Goal: Transaction & Acquisition: Book appointment/travel/reservation

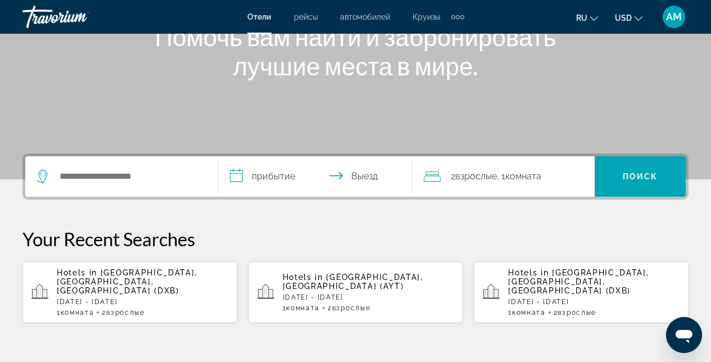
scroll to position [118, 0]
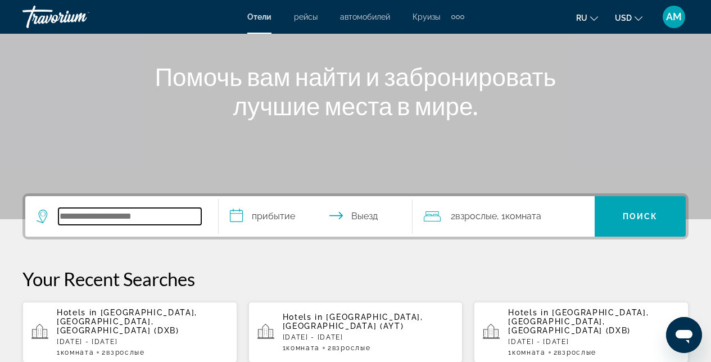
click at [142, 213] on input "Search widget" at bounding box center [129, 216] width 143 height 17
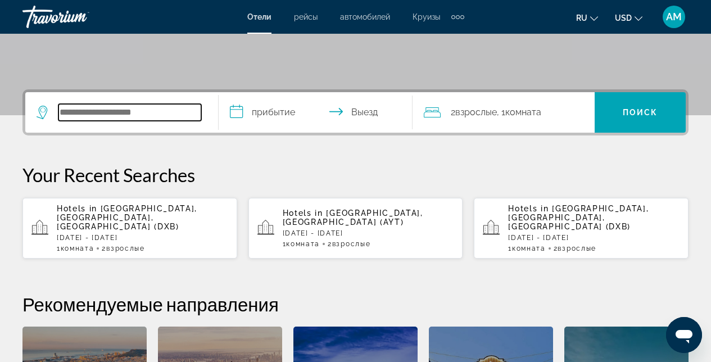
scroll to position [275, 0]
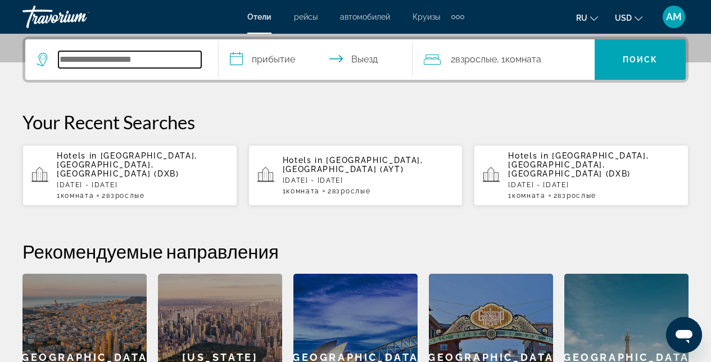
click at [109, 64] on input "Search widget" at bounding box center [129, 59] width 143 height 17
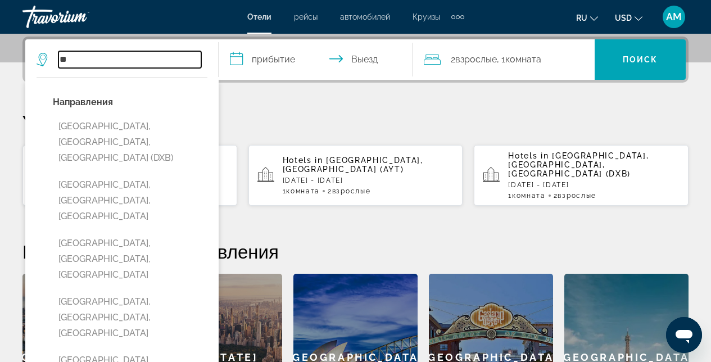
type input "*"
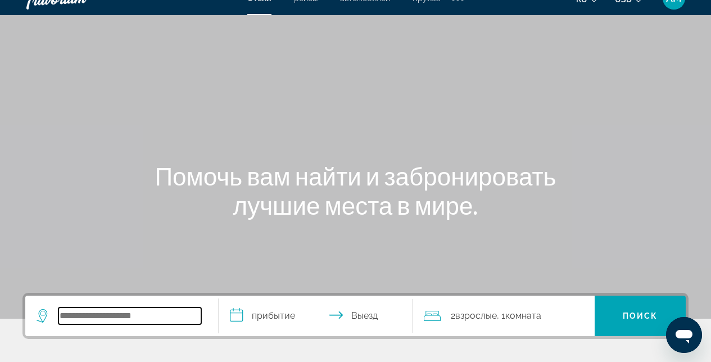
click at [114, 310] on input "Search widget" at bounding box center [129, 315] width 143 height 17
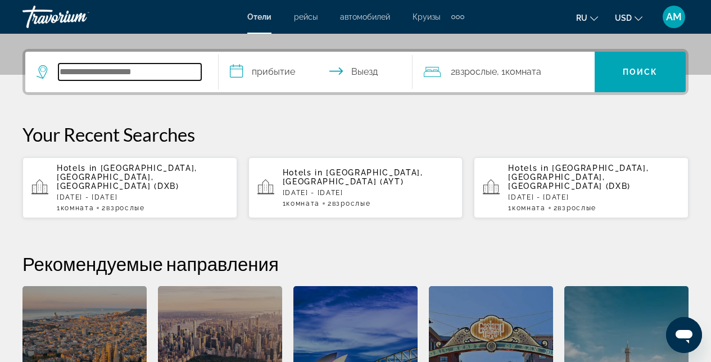
scroll to position [275, 0]
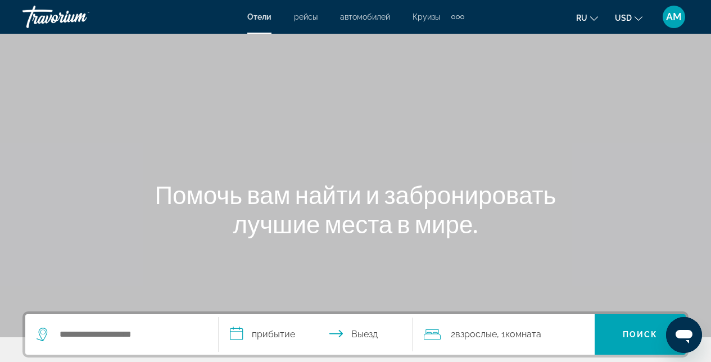
click at [679, 14] on span "AM" at bounding box center [674, 16] width 16 height 11
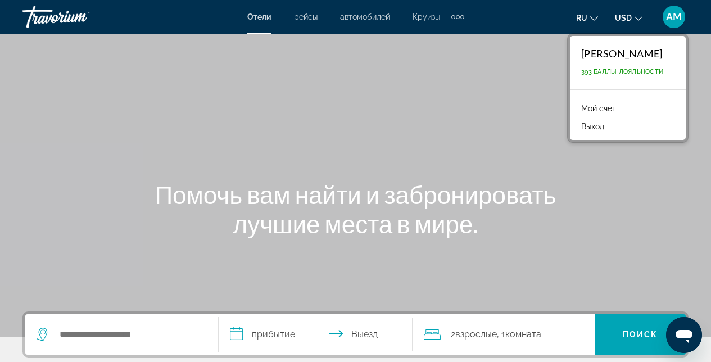
click at [604, 107] on link "Мой счет" at bounding box center [599, 108] width 46 height 15
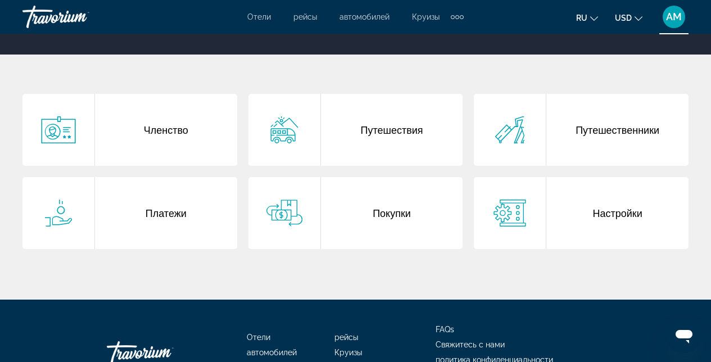
scroll to position [174, 0]
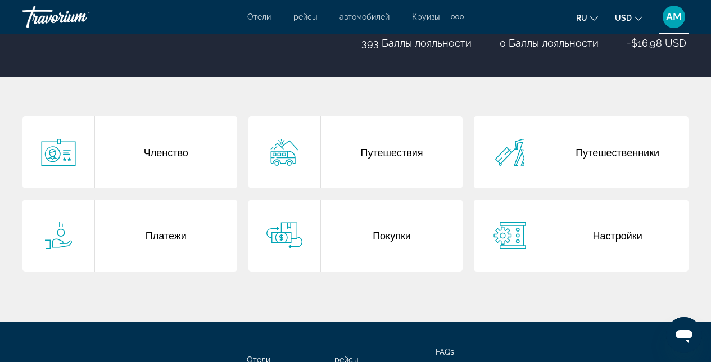
click at [403, 239] on div "Покупки" at bounding box center [392, 236] width 142 height 72
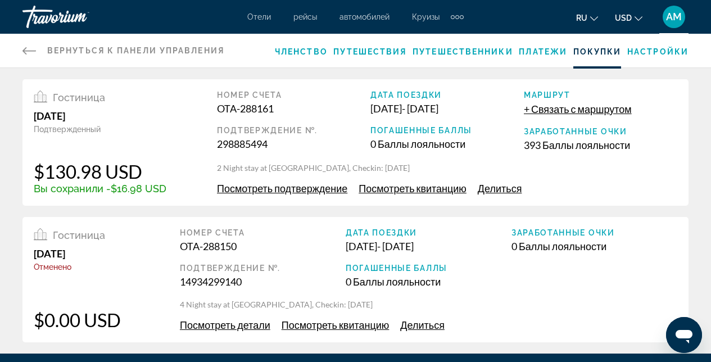
click at [290, 188] on span "Посмотреть подтверждение" at bounding box center [282, 188] width 130 height 12
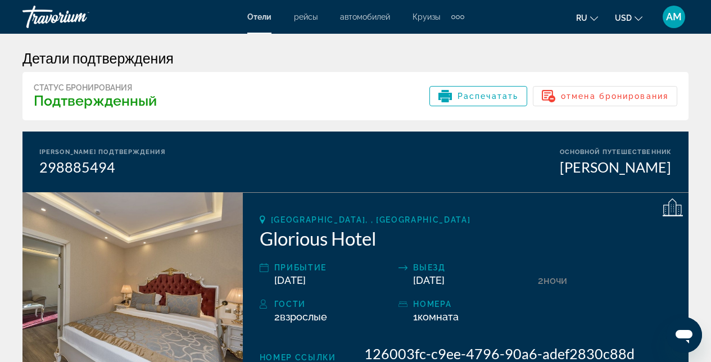
scroll to position [78, 0]
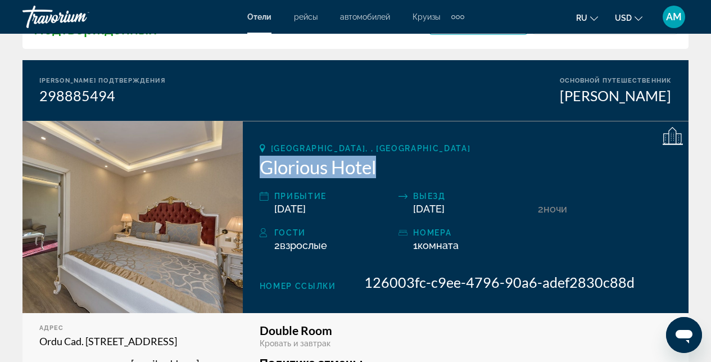
drag, startPoint x: 395, startPoint y: 175, endPoint x: 263, endPoint y: 174, distance: 132.1
click at [263, 174] on h2 "Glorious Hotel" at bounding box center [466, 167] width 412 height 22
copy h2 "Glorious Hotel"
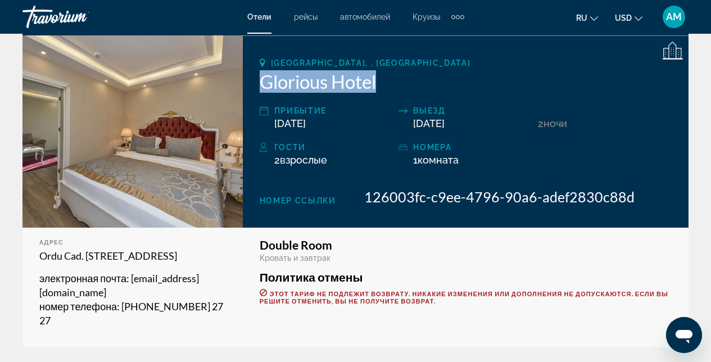
scroll to position [158, 0]
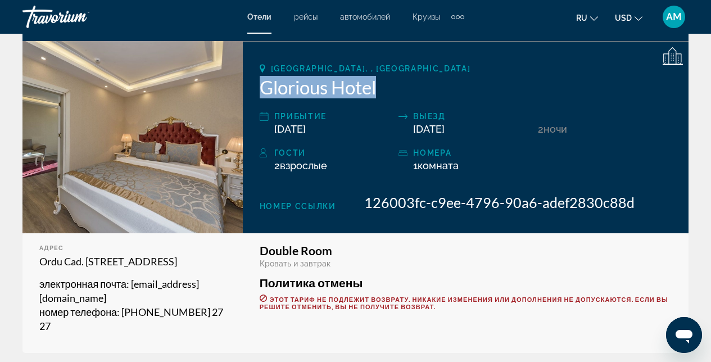
copy h2 "Glorious Hotel"
click at [44, 147] on img "Main content" at bounding box center [132, 137] width 220 height 192
click at [198, 151] on img "Main content" at bounding box center [132, 137] width 220 height 192
click at [200, 150] on img "Main content" at bounding box center [132, 137] width 220 height 192
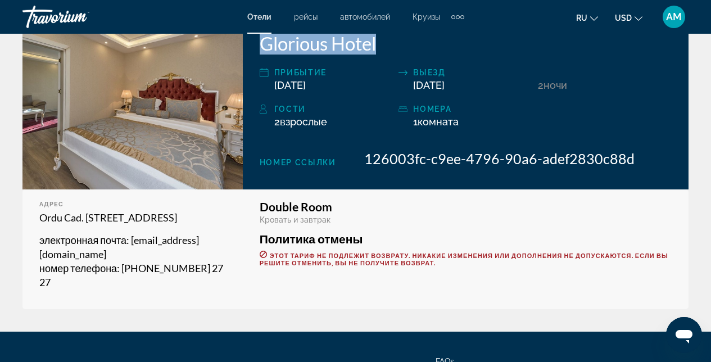
scroll to position [96, 0]
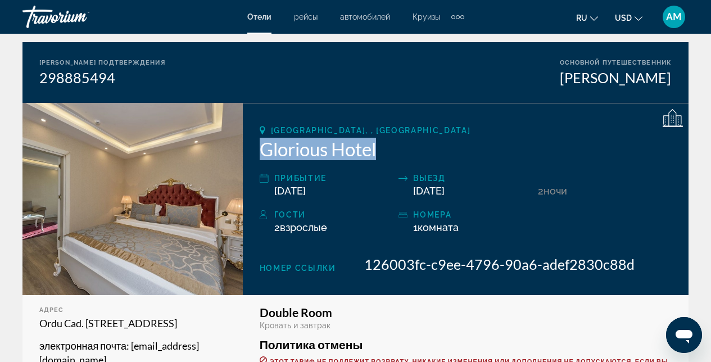
copy h2 "Glorious Hotel"
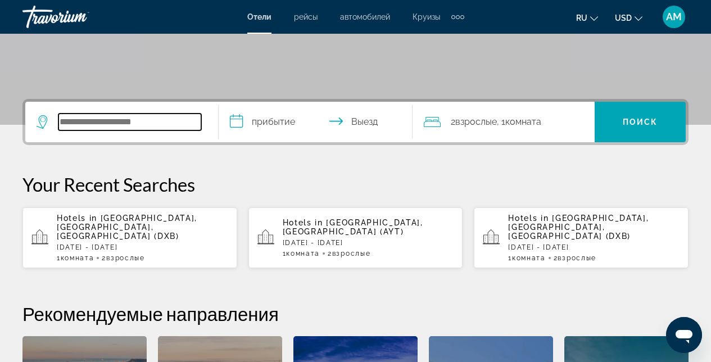
click at [87, 120] on input "Search widget" at bounding box center [129, 122] width 143 height 17
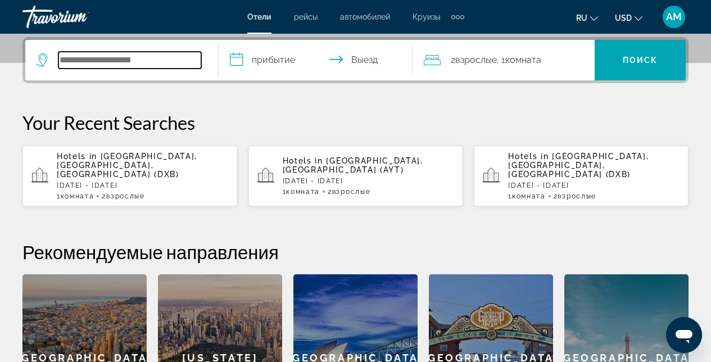
scroll to position [275, 0]
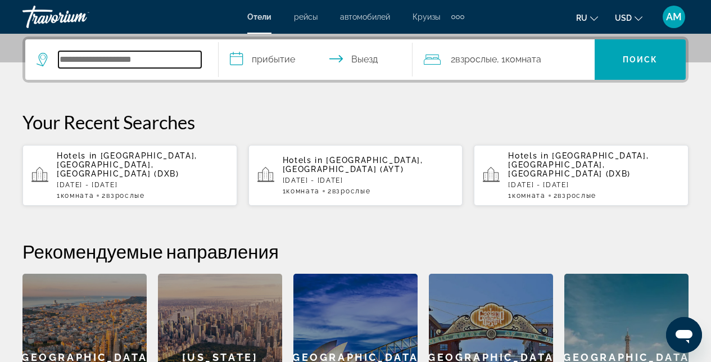
paste input "**********"
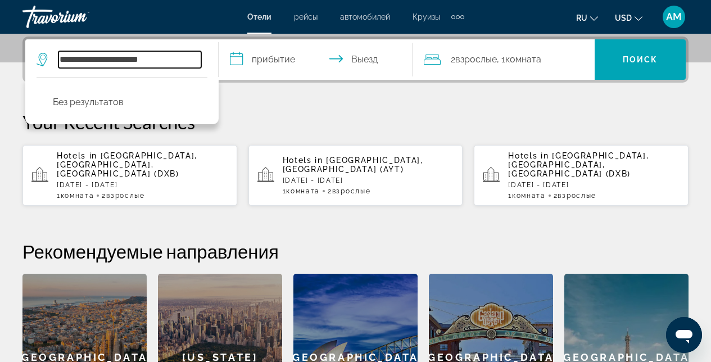
type input "**********"
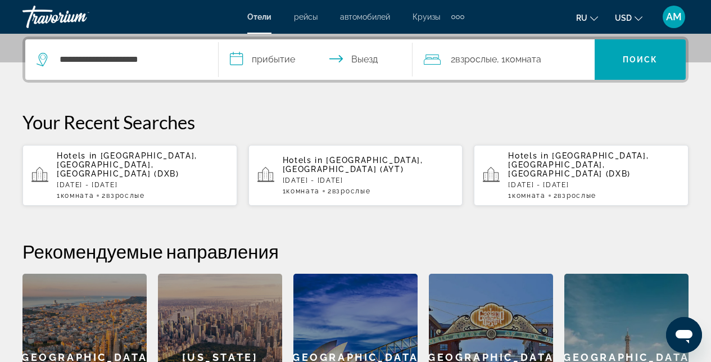
click at [310, 57] on input "**********" at bounding box center [318, 61] width 198 height 44
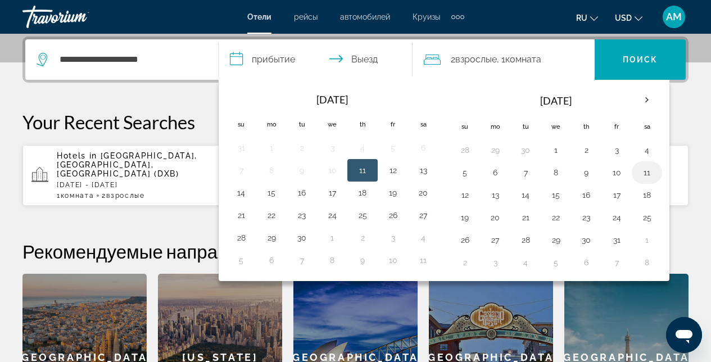
click at [650, 175] on button "11" at bounding box center [647, 173] width 18 height 16
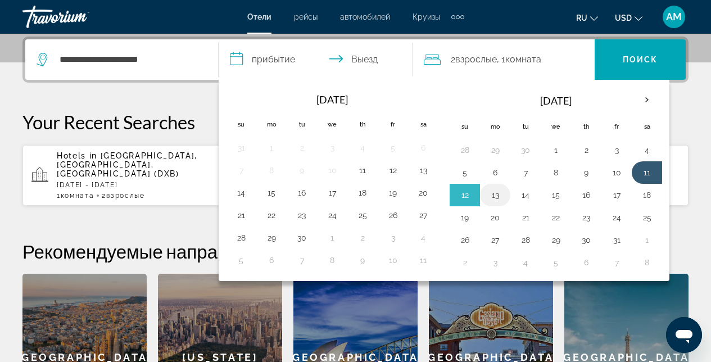
click at [495, 194] on button "13" at bounding box center [495, 195] width 18 height 16
type input "**********"
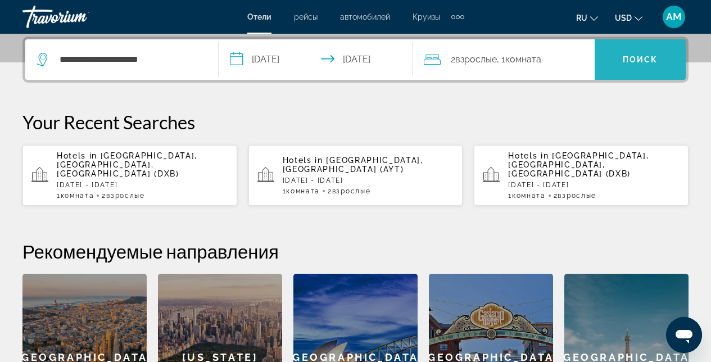
click at [618, 66] on span "Search widget" at bounding box center [640, 59] width 91 height 27
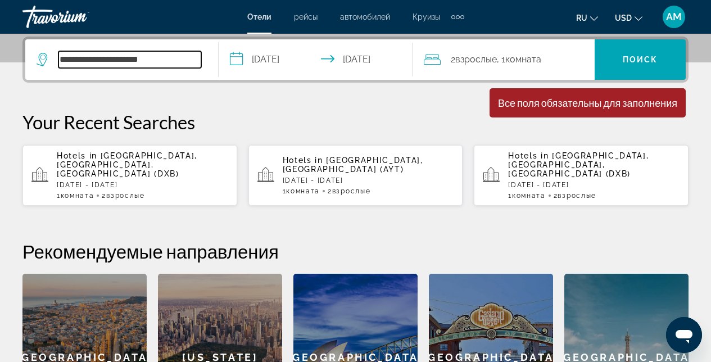
click at [179, 61] on input "**********" at bounding box center [129, 59] width 143 height 17
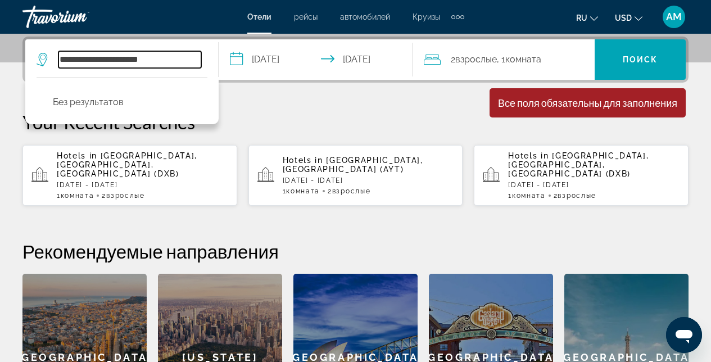
drag, startPoint x: 119, startPoint y: 58, endPoint x: 0, endPoint y: 57, distance: 119.2
click at [0, 58] on div "**********" at bounding box center [355, 239] width 711 height 404
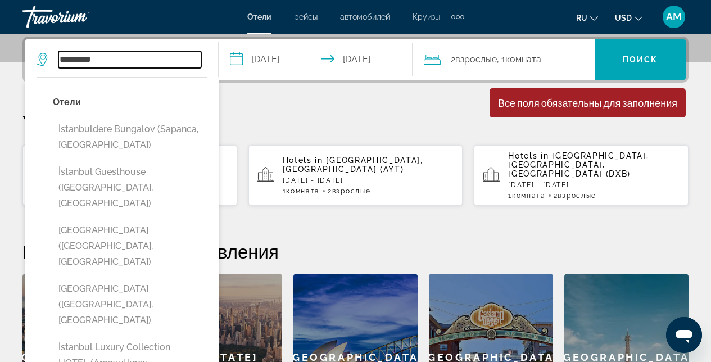
click at [110, 60] on input "********" at bounding box center [129, 59] width 143 height 17
type input "*"
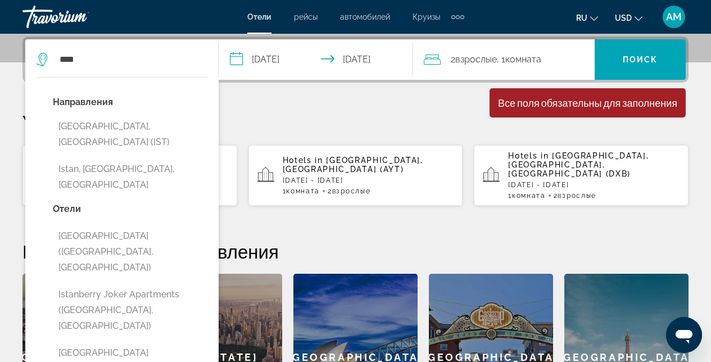
click at [110, 125] on button "[GEOGRAPHIC_DATA], [GEOGRAPHIC_DATA] (IST)" at bounding box center [130, 134] width 155 height 37
type input "**********"
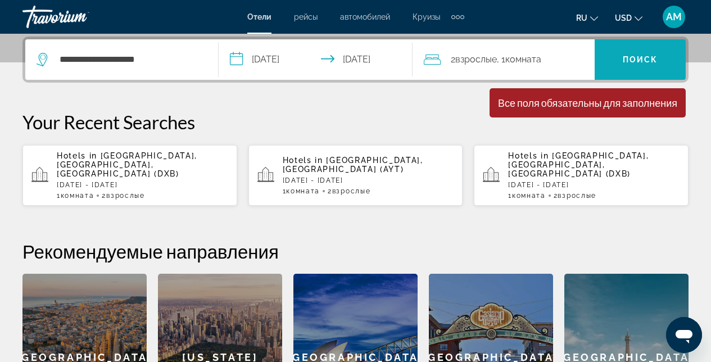
click at [633, 59] on span "Поиск" at bounding box center [640, 59] width 35 height 9
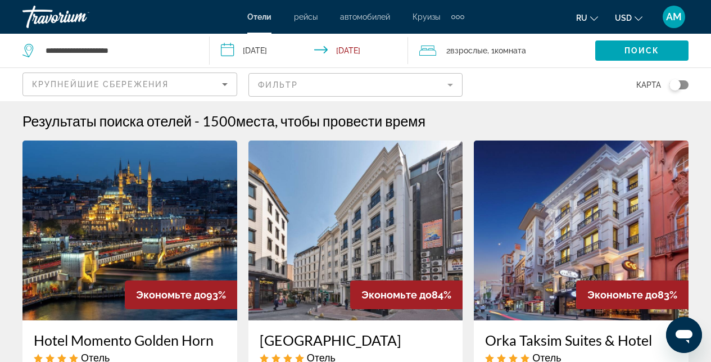
click at [158, 229] on img "Main content" at bounding box center [129, 231] width 215 height 180
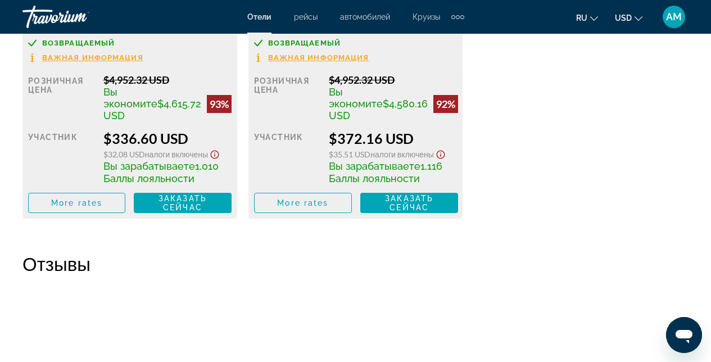
scroll to position [1394, 0]
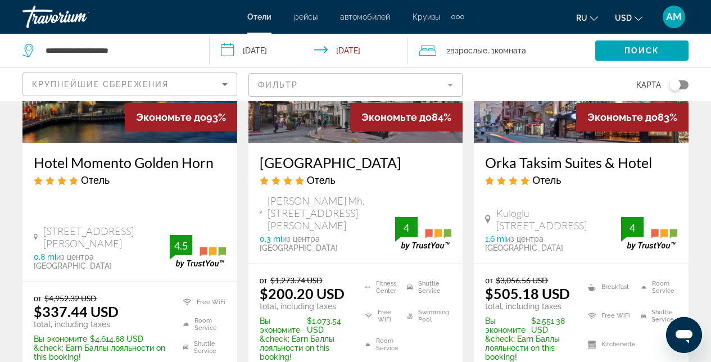
scroll to position [169, 0]
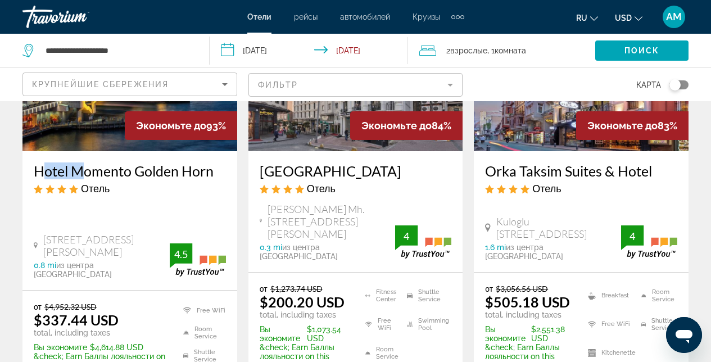
drag, startPoint x: 30, startPoint y: 169, endPoint x: 74, endPoint y: 175, distance: 44.2
click at [74, 175] on div "Hotel Momento Golden Horn Отель [STREET_ADDRESS][PERSON_NAME] 0.8 mi из центра …" at bounding box center [129, 220] width 215 height 139
click at [163, 190] on div "Отель" at bounding box center [130, 188] width 192 height 12
drag, startPoint x: 30, startPoint y: 168, endPoint x: 225, endPoint y: 169, distance: 194.5
click at [225, 169] on div "Hotel Momento Golden Horn Отель [STREET_ADDRESS][PERSON_NAME] 0.8 mi из центра …" at bounding box center [129, 220] width 215 height 139
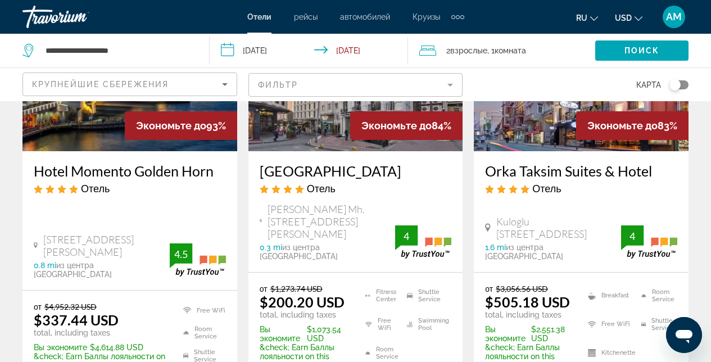
copy h3 "Hotel Momento Golden Horn"
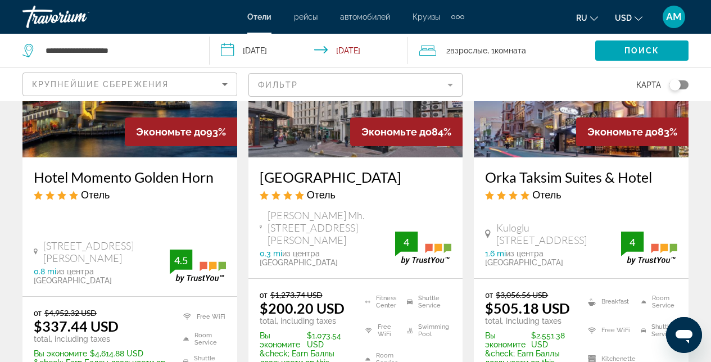
scroll to position [165, 0]
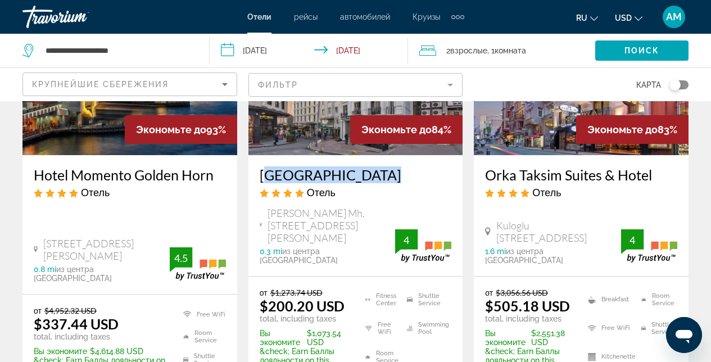
drag, startPoint x: 254, startPoint y: 169, endPoint x: 362, endPoint y: 177, distance: 108.2
click at [362, 177] on div "[GEOGRAPHIC_DATA] Отель [PERSON_NAME] Mh. Sekbanbasi Sk. No:2 [PERSON_NAME], [G…" at bounding box center [355, 215] width 215 height 121
copy h3 "[GEOGRAPHIC_DATA]"
click at [451, 88] on mat-form-field "Фильтр" at bounding box center [355, 85] width 215 height 24
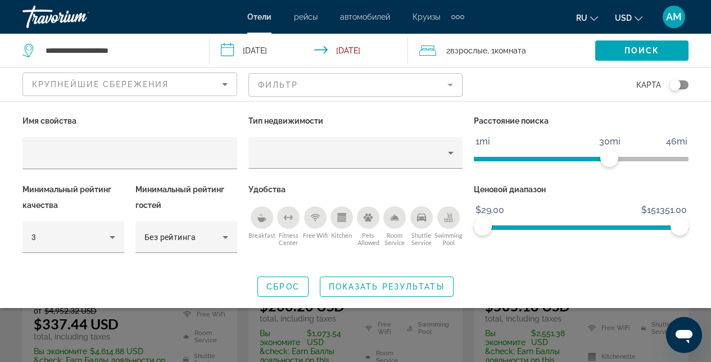
click at [262, 218] on icon "Breakfast" at bounding box center [261, 220] width 8 height 4
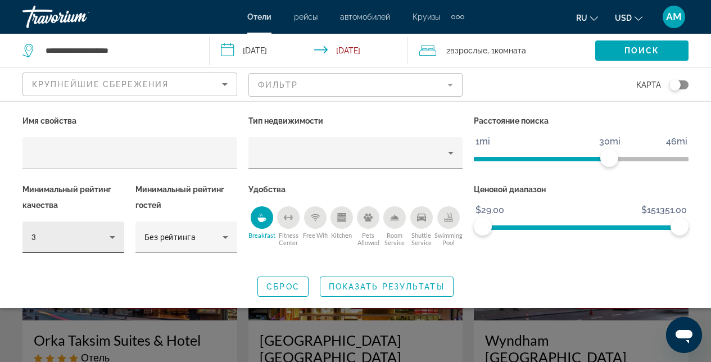
click at [111, 237] on icon "Hotel Filters" at bounding box center [113, 237] width 6 height 3
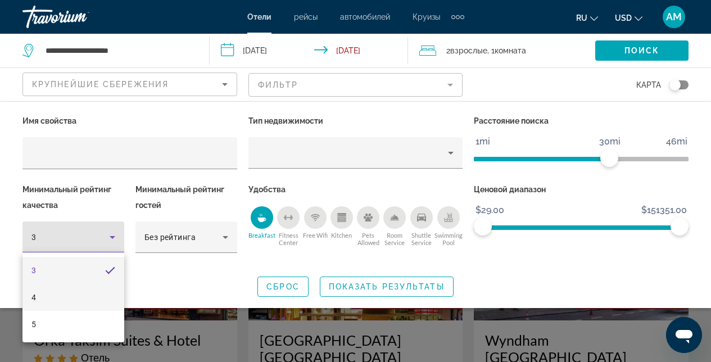
click at [52, 301] on mat-option "4" at bounding box center [73, 297] width 102 height 27
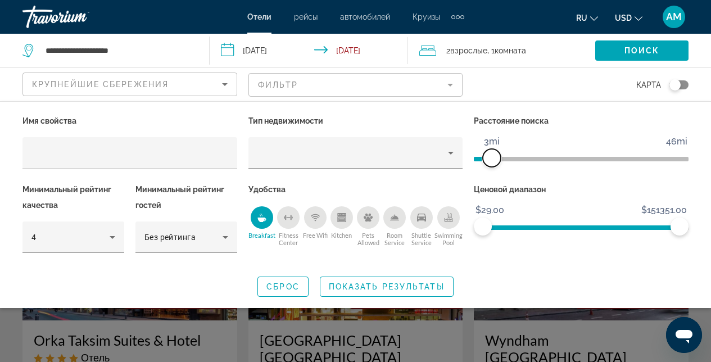
drag, startPoint x: 612, startPoint y: 156, endPoint x: 492, endPoint y: 161, distance: 119.8
click at [492, 161] on span "ngx-slider" at bounding box center [492, 158] width 18 height 18
click at [646, 51] on span "Поиск" at bounding box center [641, 50] width 35 height 9
click at [396, 283] on span "Показать результаты" at bounding box center [387, 286] width 116 height 9
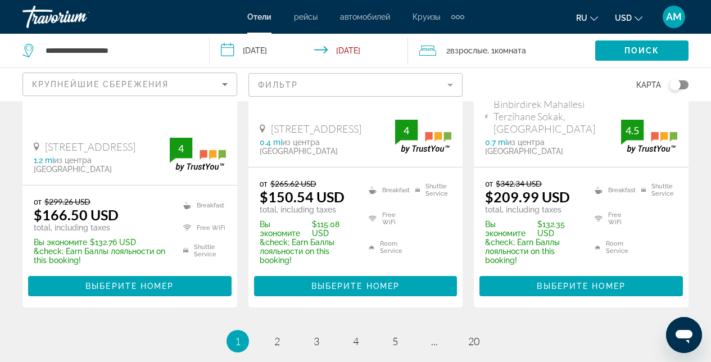
scroll to position [1703, 0]
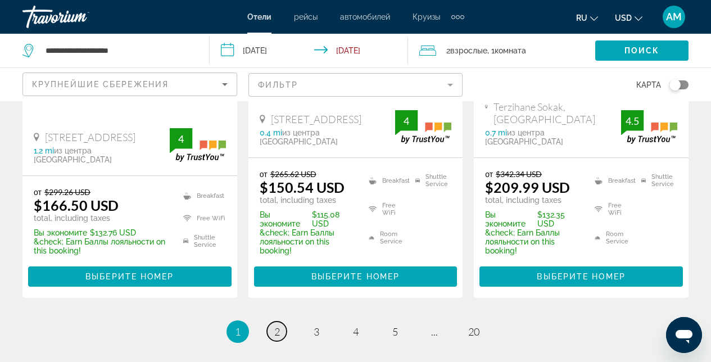
click at [275, 325] on span "2" at bounding box center [277, 331] width 6 height 12
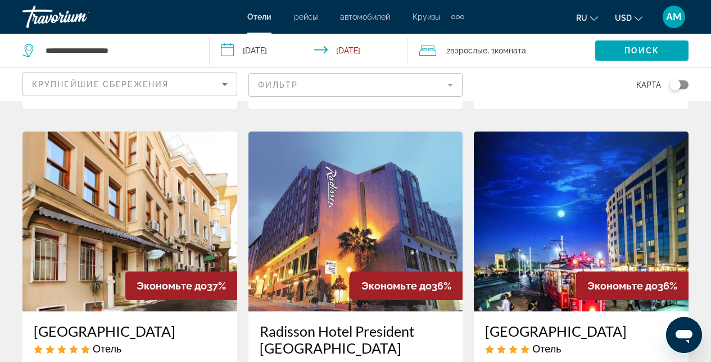
scroll to position [198, 0]
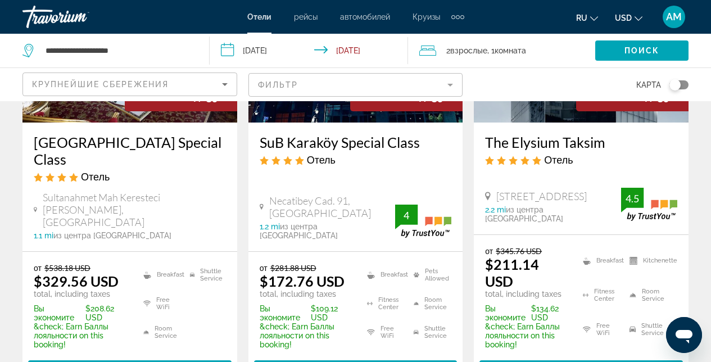
click at [452, 85] on mat-form-field "Фильтр" at bounding box center [355, 85] width 215 height 24
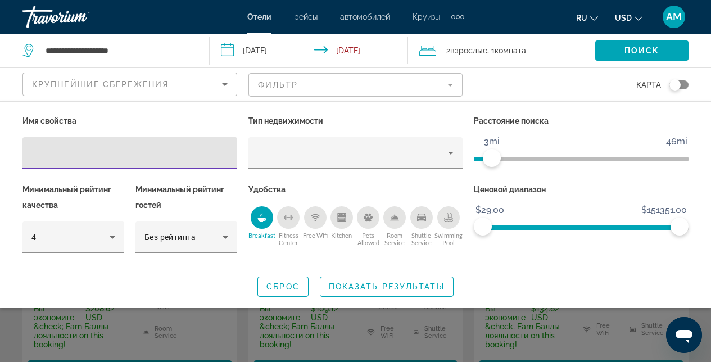
paste input "**********"
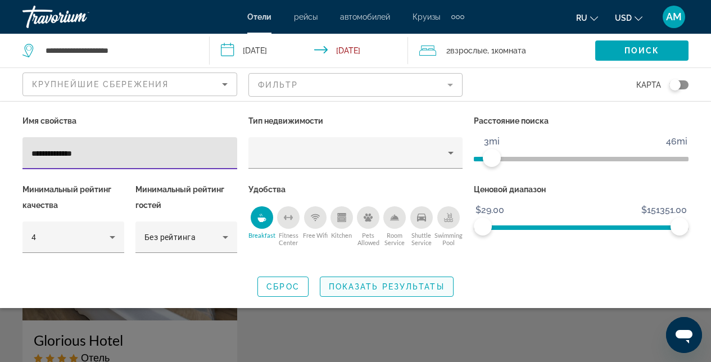
type input "**********"
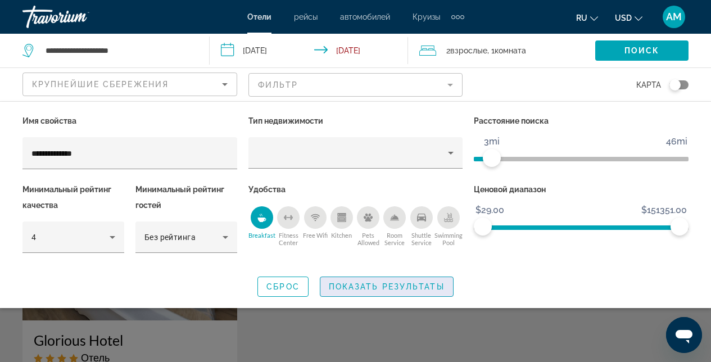
click at [373, 289] on span "Показать результаты" at bounding box center [387, 286] width 116 height 9
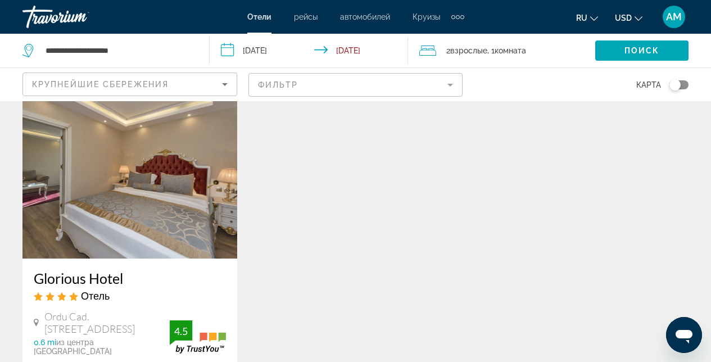
scroll to position [111, 0]
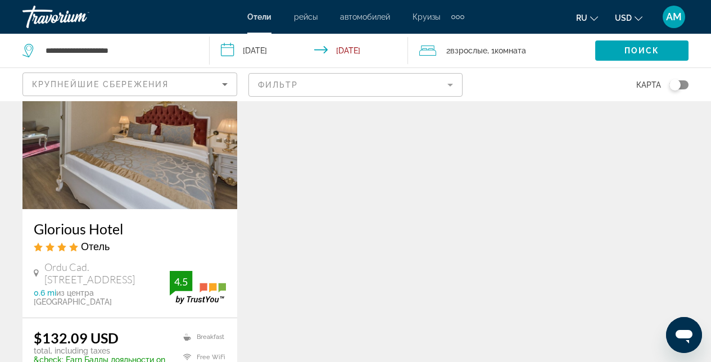
click at [141, 173] on img "Main content" at bounding box center [129, 119] width 215 height 180
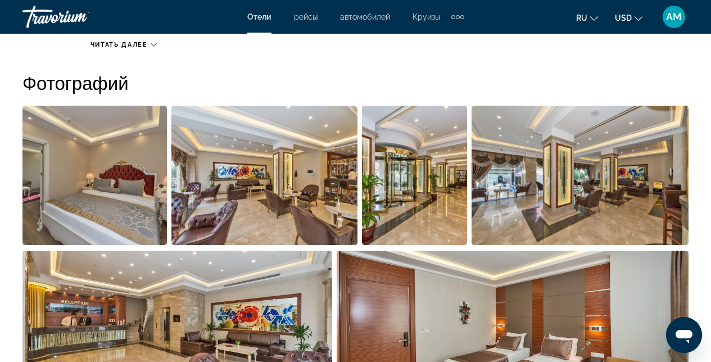
scroll to position [744, 0]
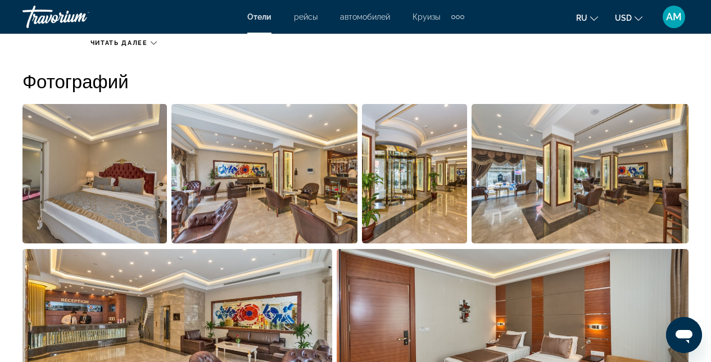
click at [286, 188] on img "Open full-screen image slider" at bounding box center [264, 173] width 187 height 139
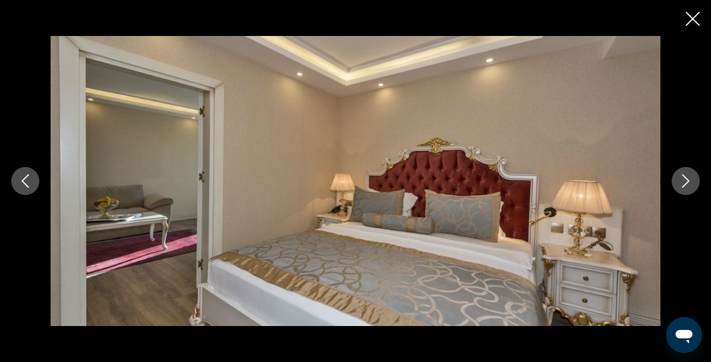
click at [682, 184] on icon "Next image" at bounding box center [685, 180] width 13 height 13
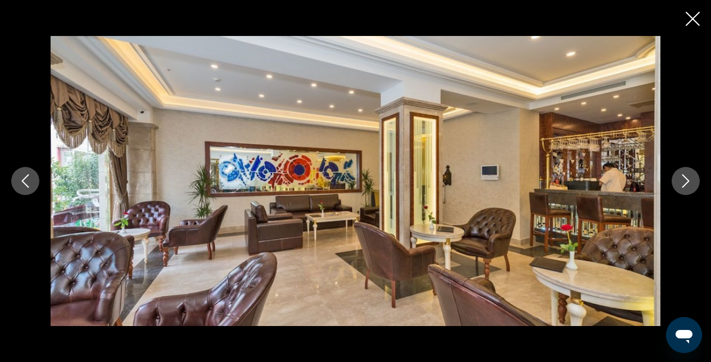
click at [682, 184] on icon "Next image" at bounding box center [685, 180] width 13 height 13
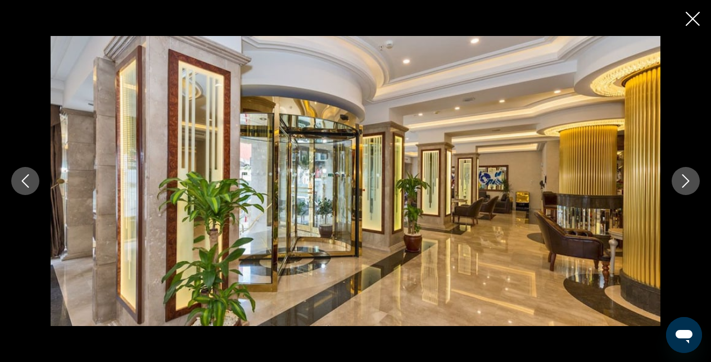
click at [685, 183] on icon "Next image" at bounding box center [685, 180] width 13 height 13
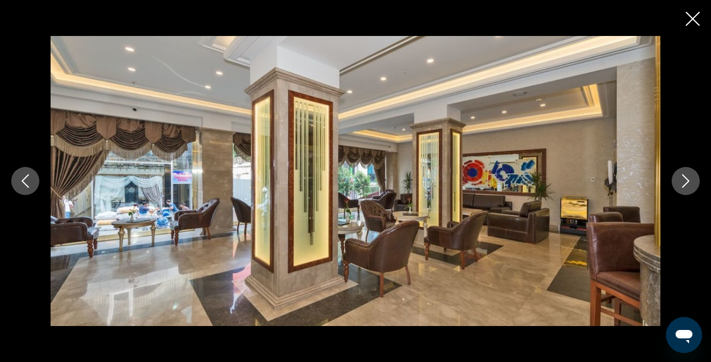
click at [685, 183] on icon "Next image" at bounding box center [685, 180] width 13 height 13
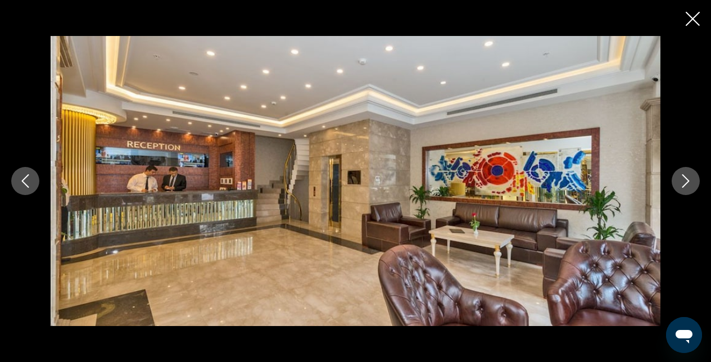
click at [685, 183] on icon "Next image" at bounding box center [685, 180] width 13 height 13
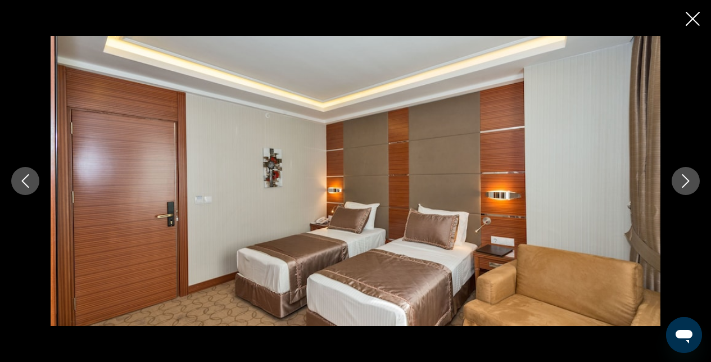
click at [685, 183] on icon "Next image" at bounding box center [685, 180] width 13 height 13
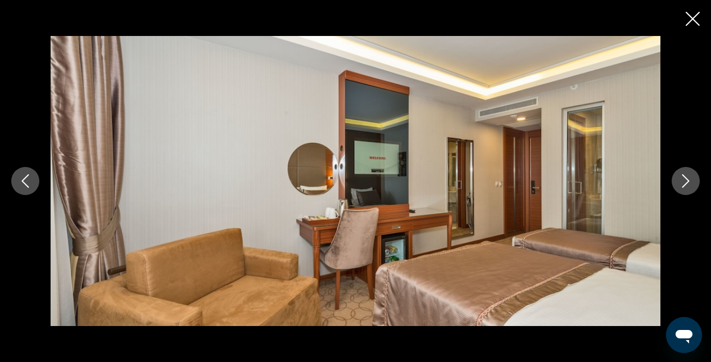
click at [684, 183] on icon "Next image" at bounding box center [685, 180] width 13 height 13
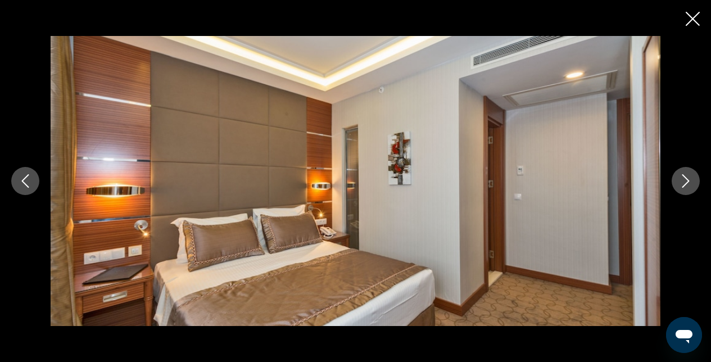
click at [685, 182] on icon "Next image" at bounding box center [685, 180] width 13 height 13
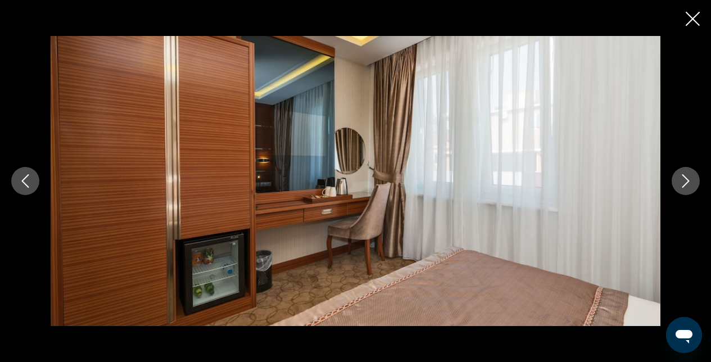
click at [685, 182] on icon "Next image" at bounding box center [685, 180] width 13 height 13
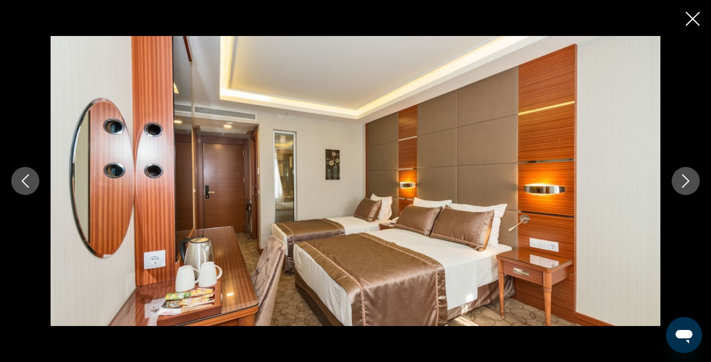
click at [685, 182] on icon "Next image" at bounding box center [685, 180] width 13 height 13
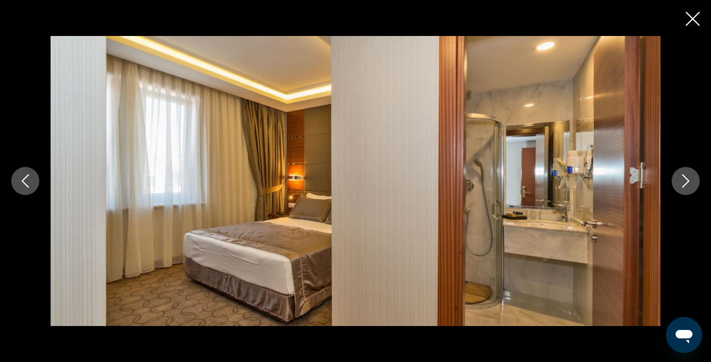
click at [685, 182] on icon "Next image" at bounding box center [685, 180] width 13 height 13
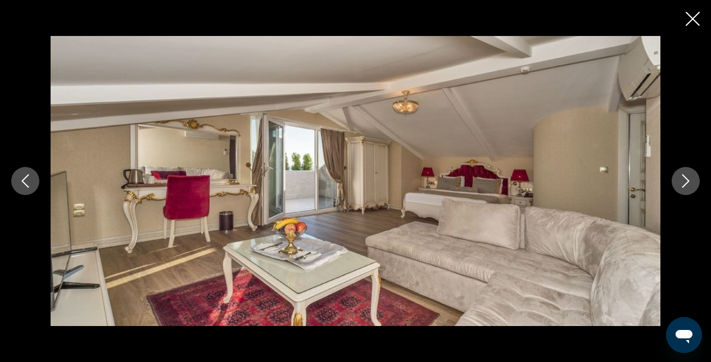
click at [686, 182] on icon "Next image" at bounding box center [685, 180] width 13 height 13
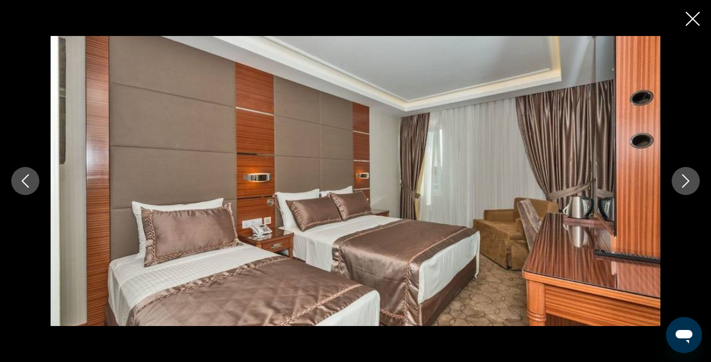
click at [683, 29] on div "prev next" at bounding box center [355, 181] width 711 height 362
click at [692, 22] on icon "Close slideshow" at bounding box center [693, 19] width 14 height 14
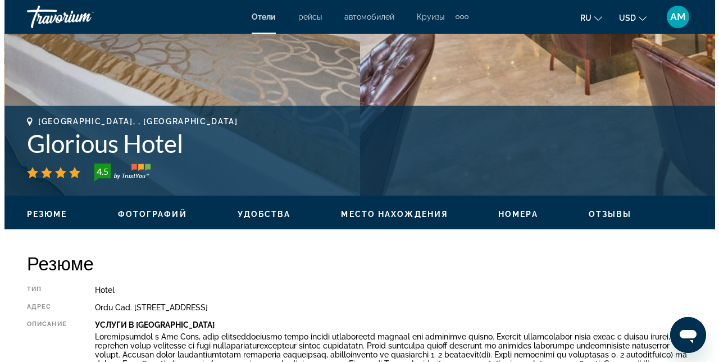
scroll to position [0, 0]
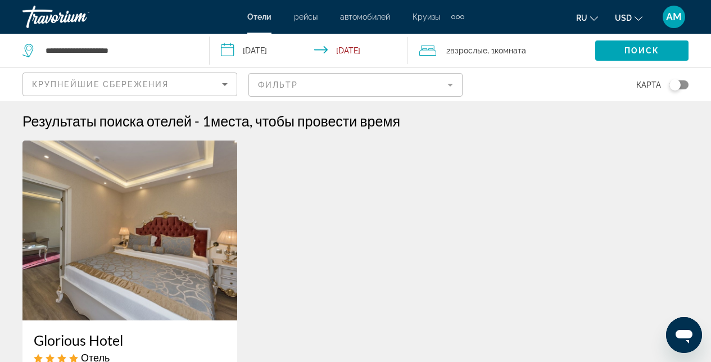
click at [351, 85] on mat-form-field "Фильтр" at bounding box center [355, 85] width 215 height 24
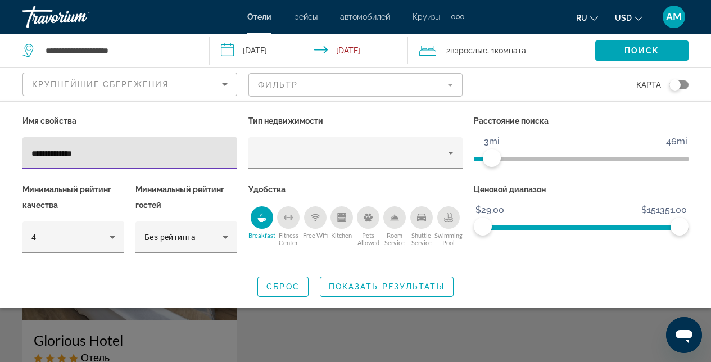
drag, startPoint x: 114, startPoint y: 156, endPoint x: 0, endPoint y: 157, distance: 114.1
click at [0, 157] on div "**********" at bounding box center [355, 205] width 711 height 184
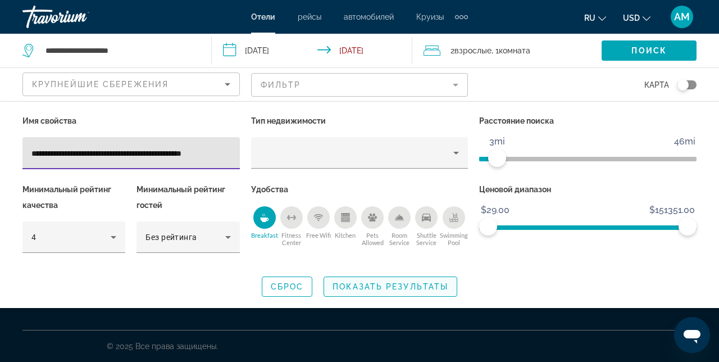
type input "**********"
click at [391, 288] on span "Показать результаты" at bounding box center [391, 286] width 116 height 9
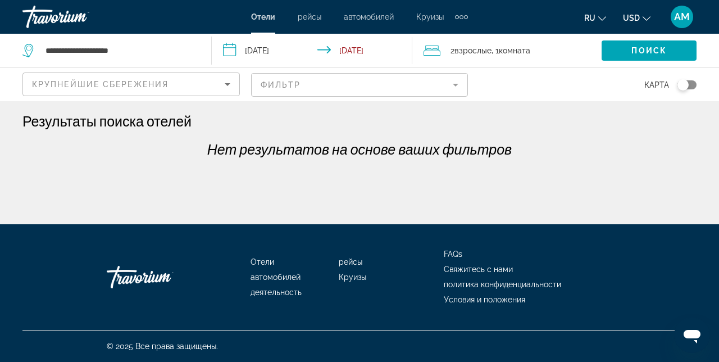
click at [443, 85] on mat-form-field "Фильтр" at bounding box center [360, 85] width 218 height 24
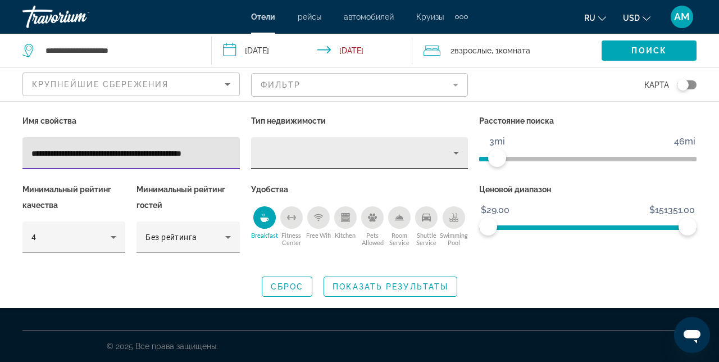
drag, startPoint x: 92, startPoint y: 152, endPoint x: 379, endPoint y: 148, distance: 287.8
click at [379, 148] on div "**********" at bounding box center [360, 189] width 686 height 152
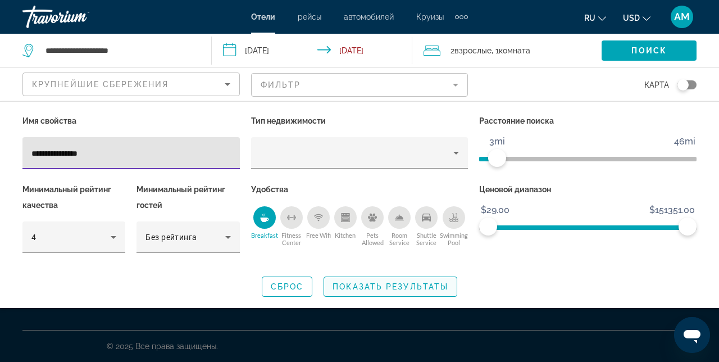
type input "**********"
click at [384, 289] on span "Показать результаты" at bounding box center [391, 286] width 116 height 9
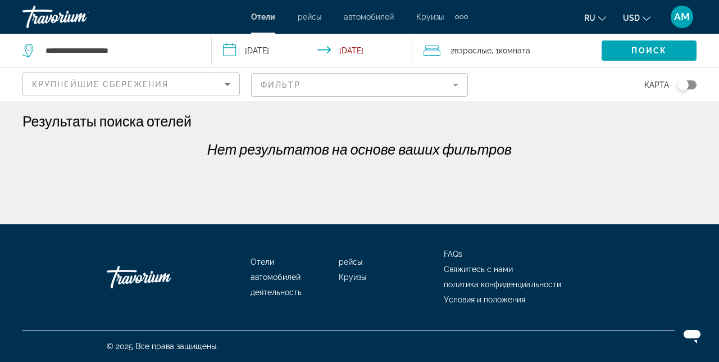
click at [457, 83] on mat-form-field "Фильтр" at bounding box center [360, 85] width 218 height 24
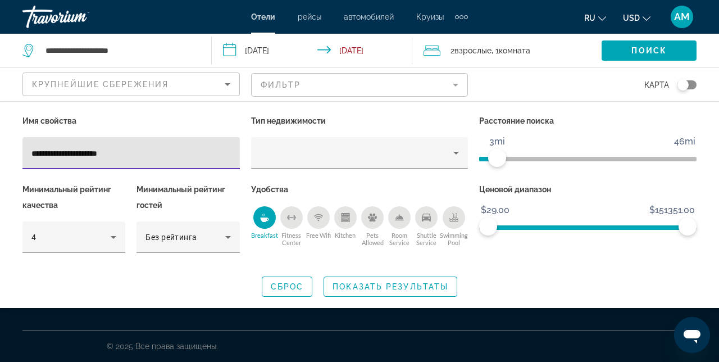
type input "**********"
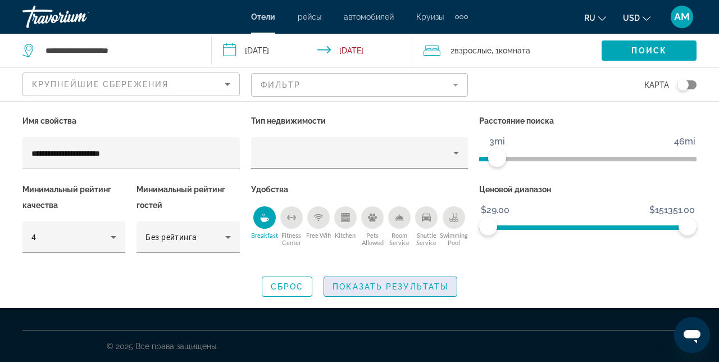
click at [393, 291] on span "Search widget" at bounding box center [390, 286] width 133 height 27
